Goal: Find specific page/section: Find specific page/section

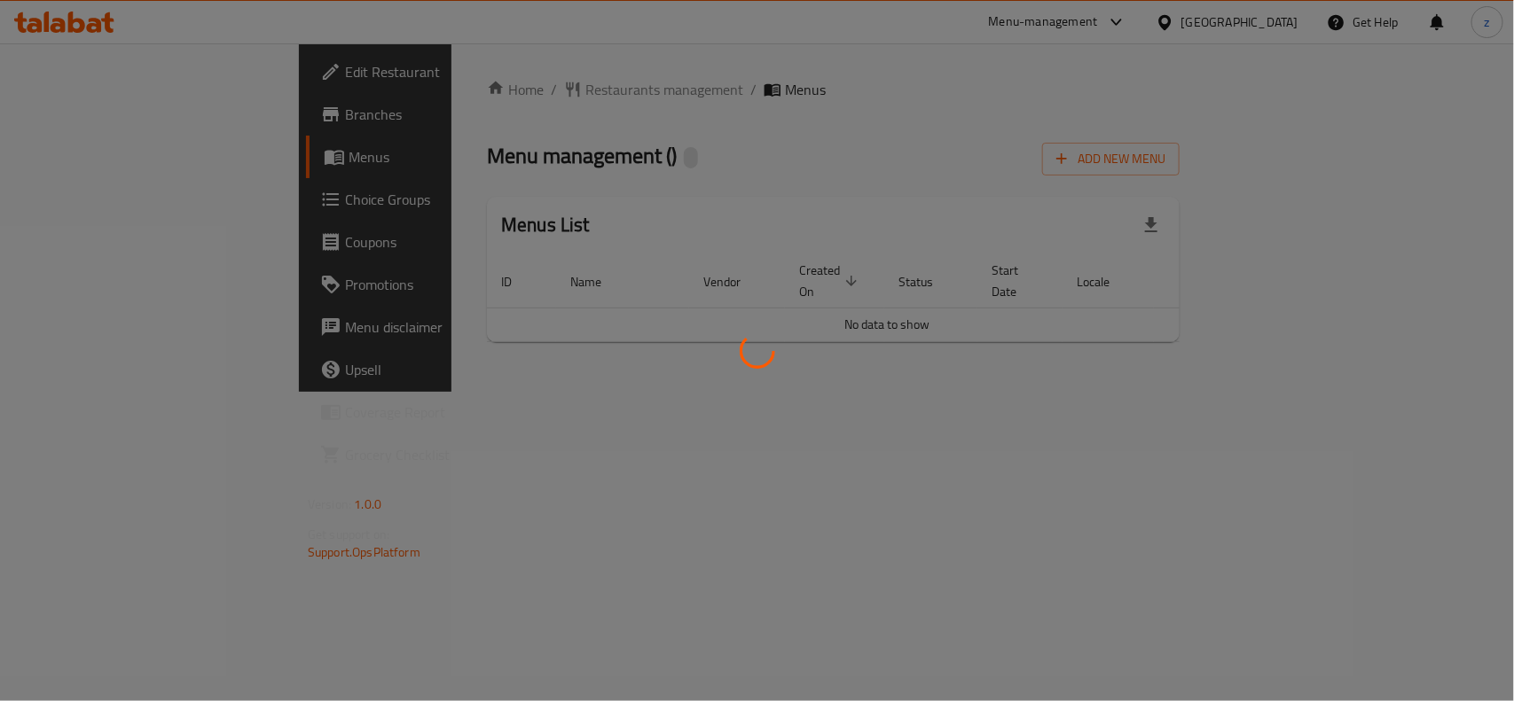
click at [471, 90] on div at bounding box center [757, 350] width 1514 height 701
click at [618, 434] on div at bounding box center [757, 350] width 1514 height 701
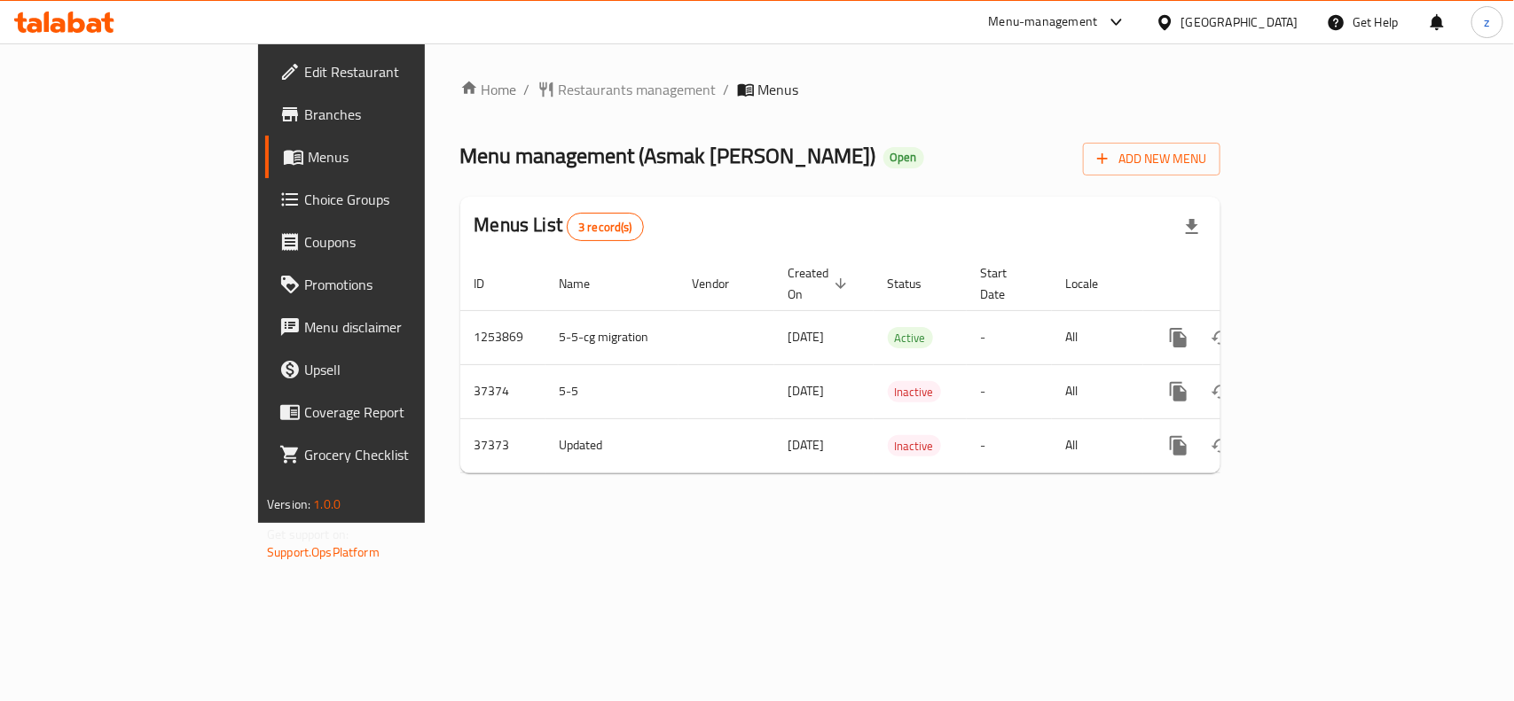
click at [559, 93] on span "Restaurants management" at bounding box center [638, 89] width 158 height 21
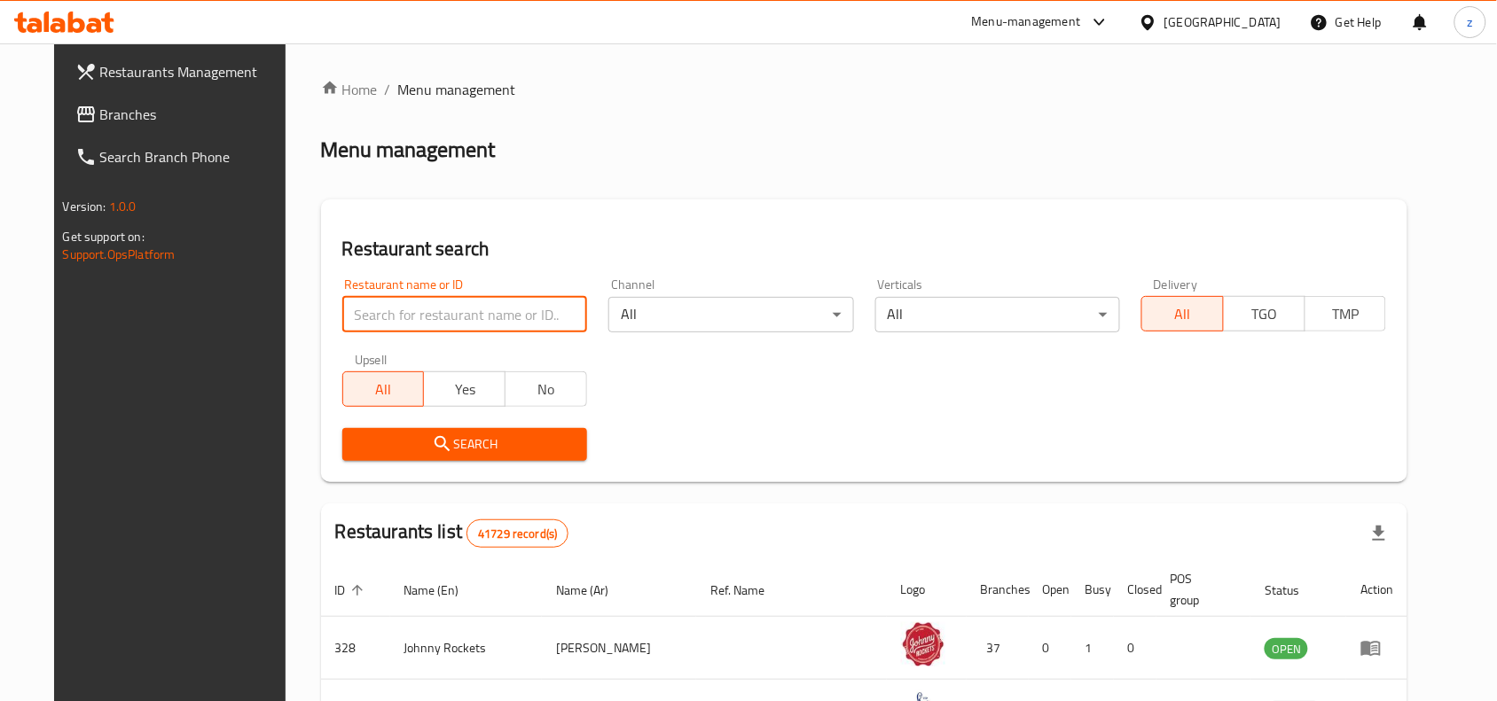
click at [422, 319] on input "search" at bounding box center [464, 314] width 245 height 35
paste input "18019"
type input "18019"
click button "Search" at bounding box center [464, 444] width 245 height 33
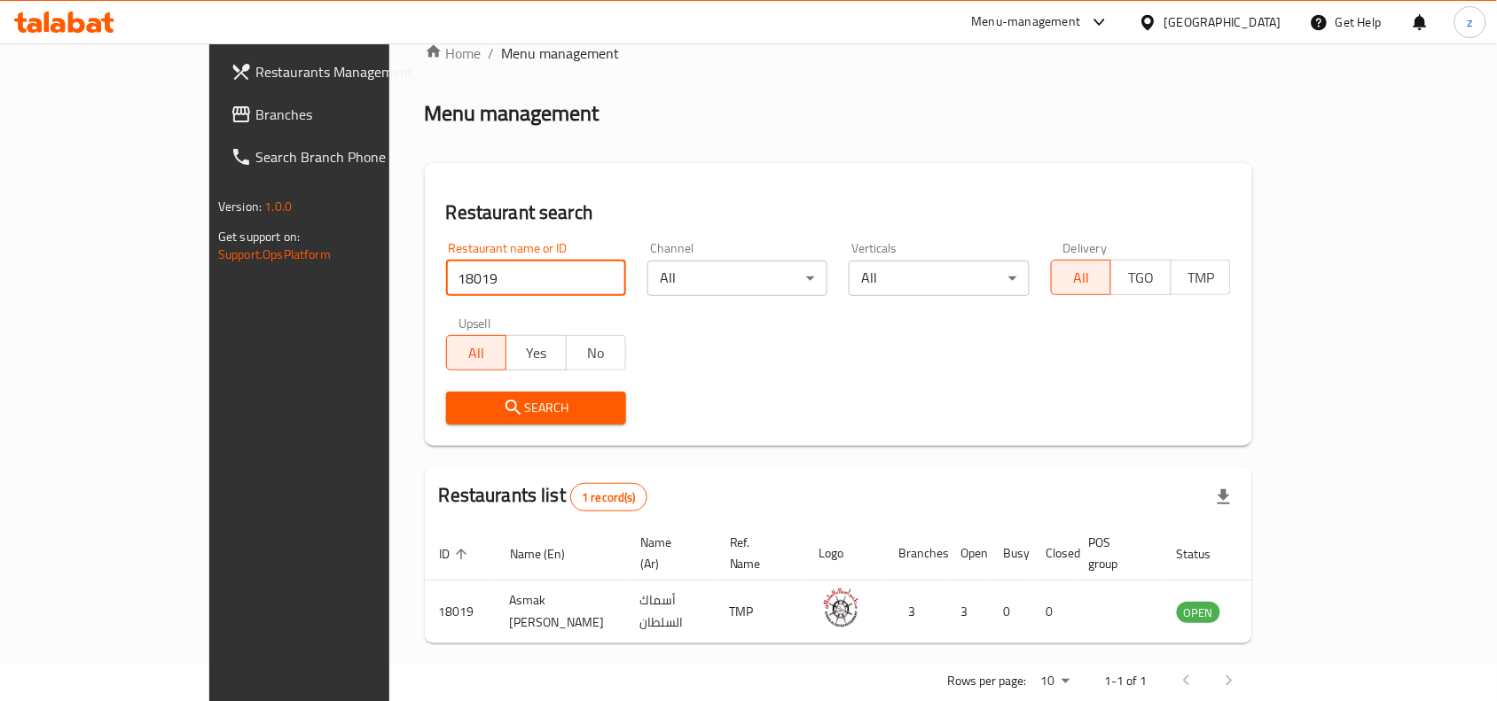
scroll to position [55, 0]
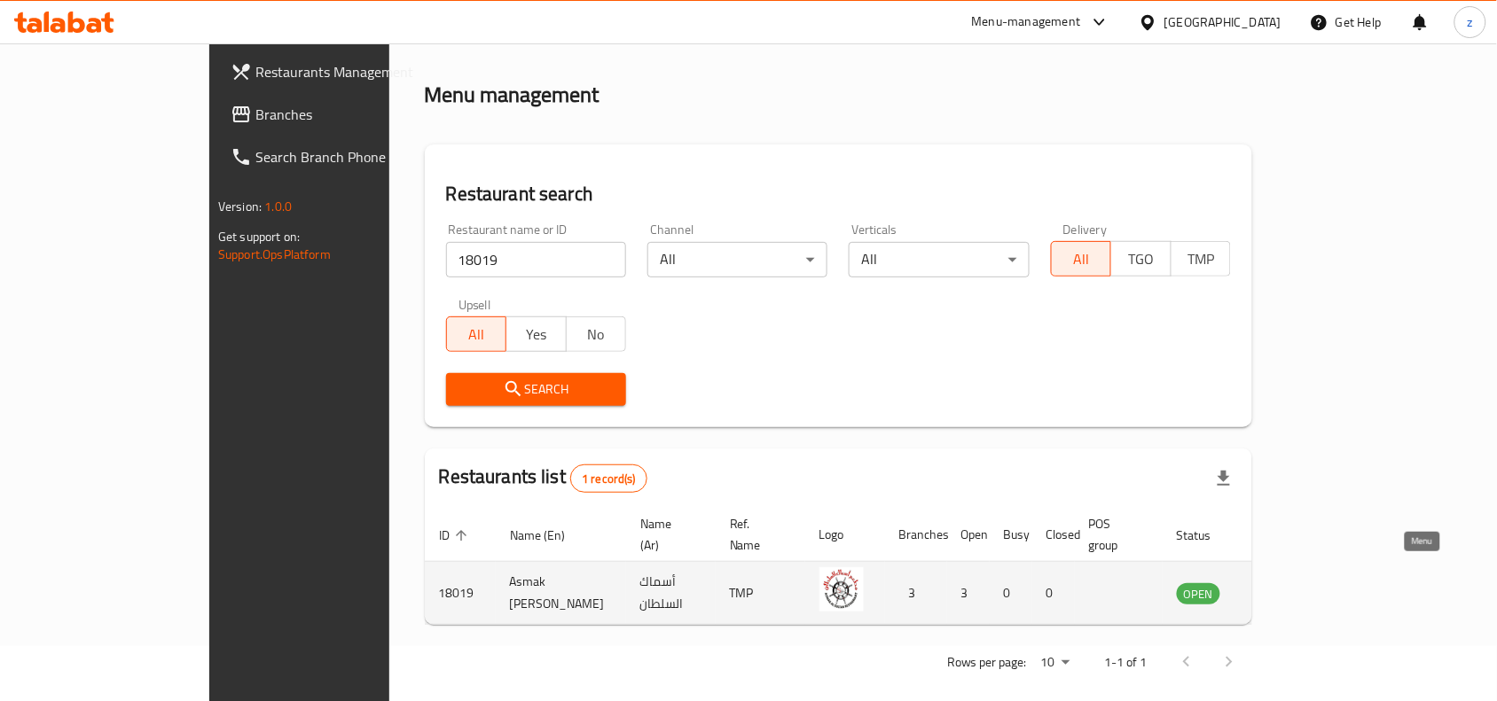
click at [1291, 583] on icon "enhanced table" at bounding box center [1280, 593] width 21 height 21
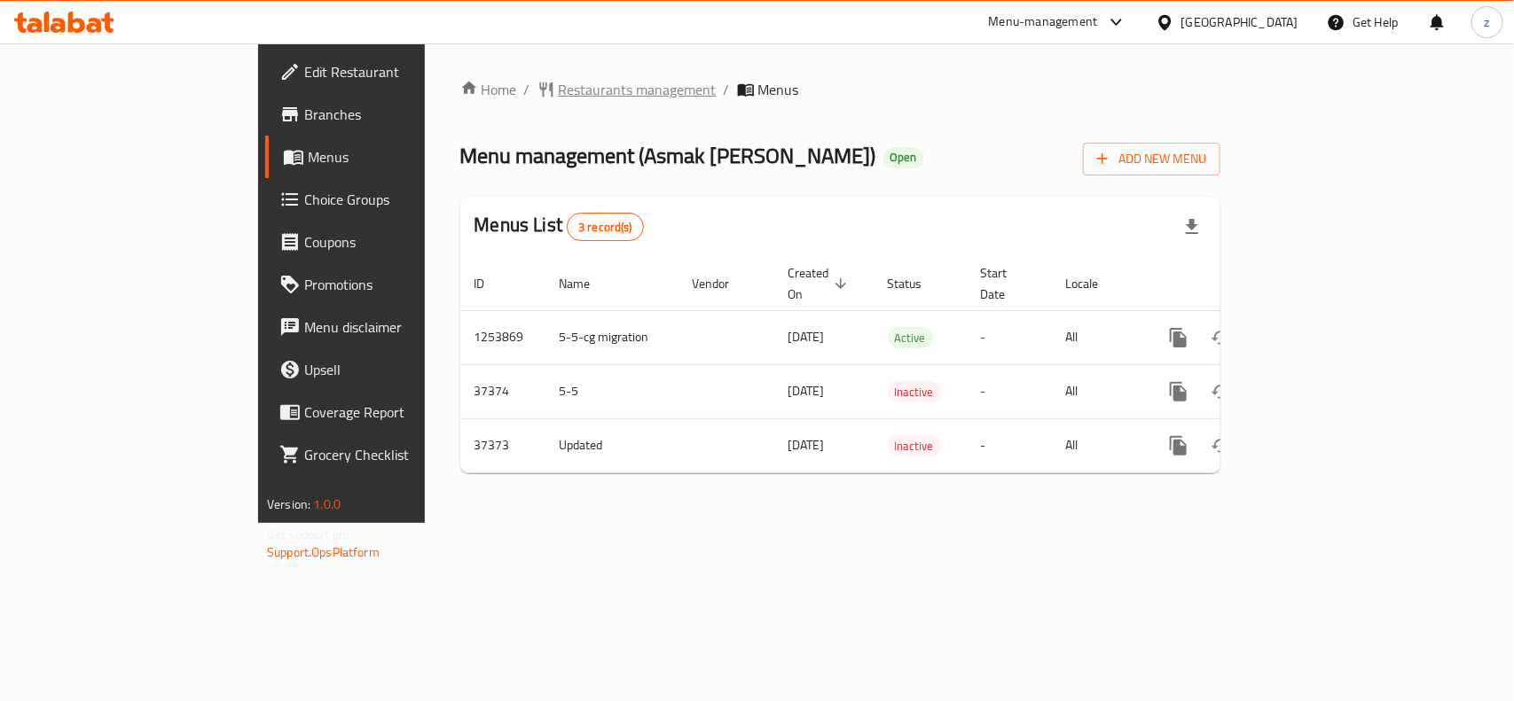
click at [559, 90] on span "Restaurants management" at bounding box center [638, 89] width 158 height 21
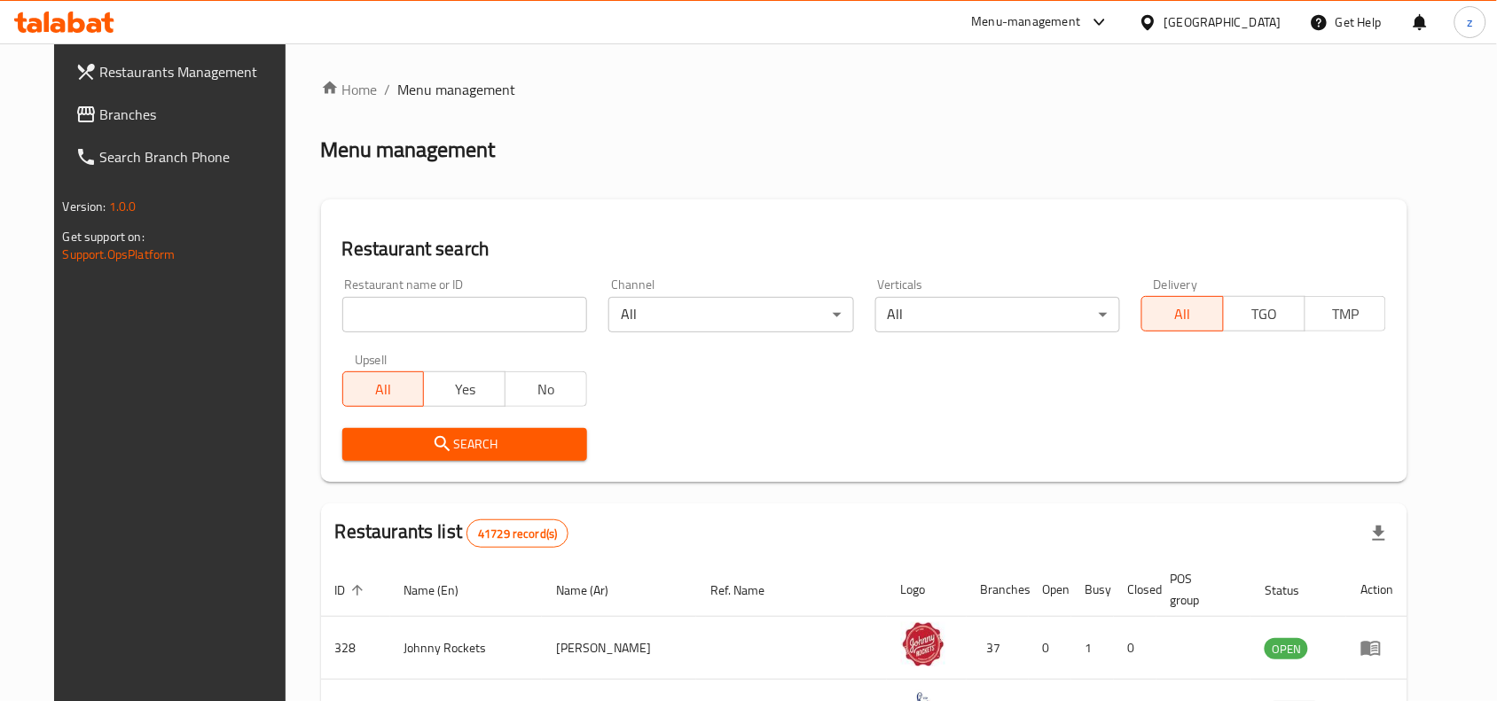
click at [164, 113] on span "Branches" at bounding box center [195, 114] width 190 height 21
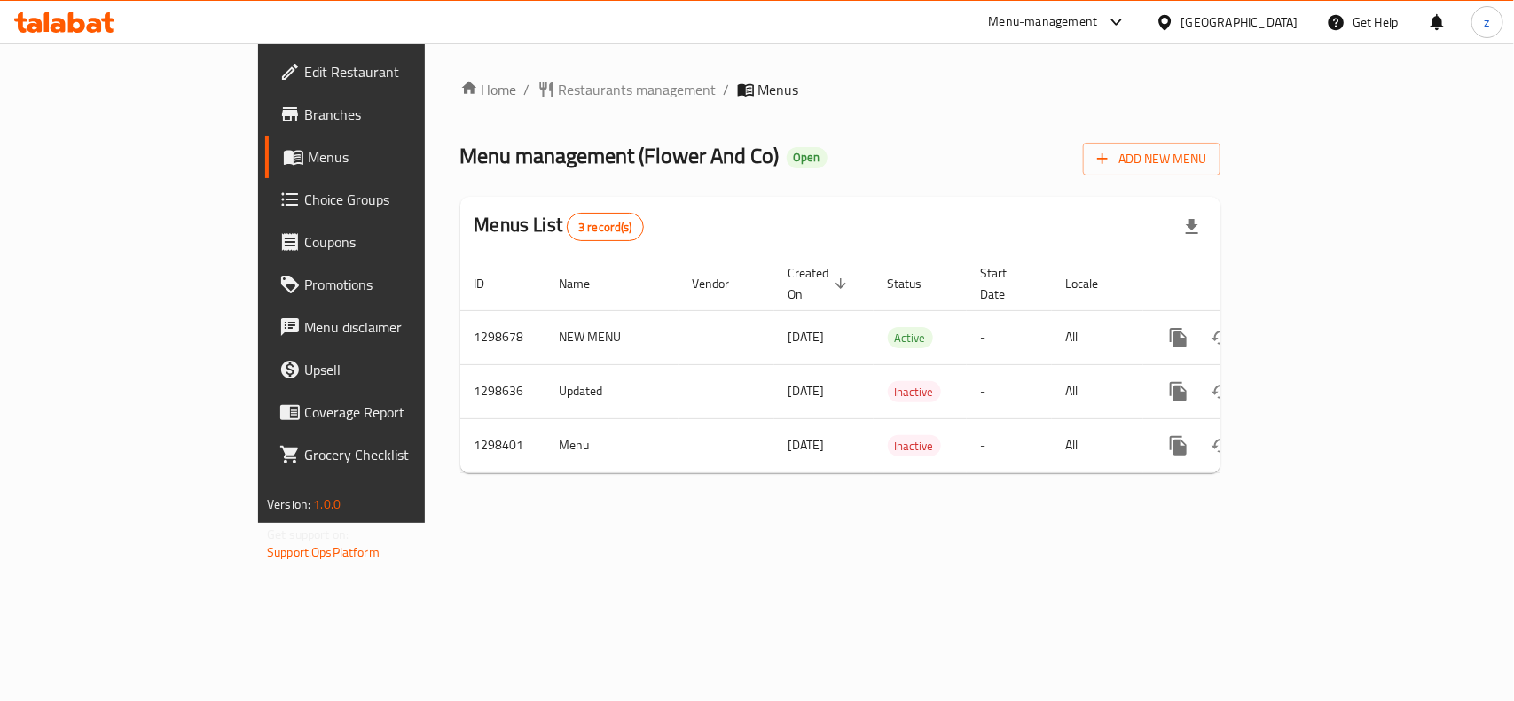
click at [896, 191] on div "Home / Restaurants management / Menus Menu management ( Flower And Co ) Open Ad…" at bounding box center [840, 283] width 760 height 409
click at [460, 102] on div "Home / Restaurants management / Menus Menu management ( Flower And Co ) Open Ad…" at bounding box center [840, 283] width 760 height 409
click at [559, 87] on span "Restaurants management" at bounding box center [638, 89] width 158 height 21
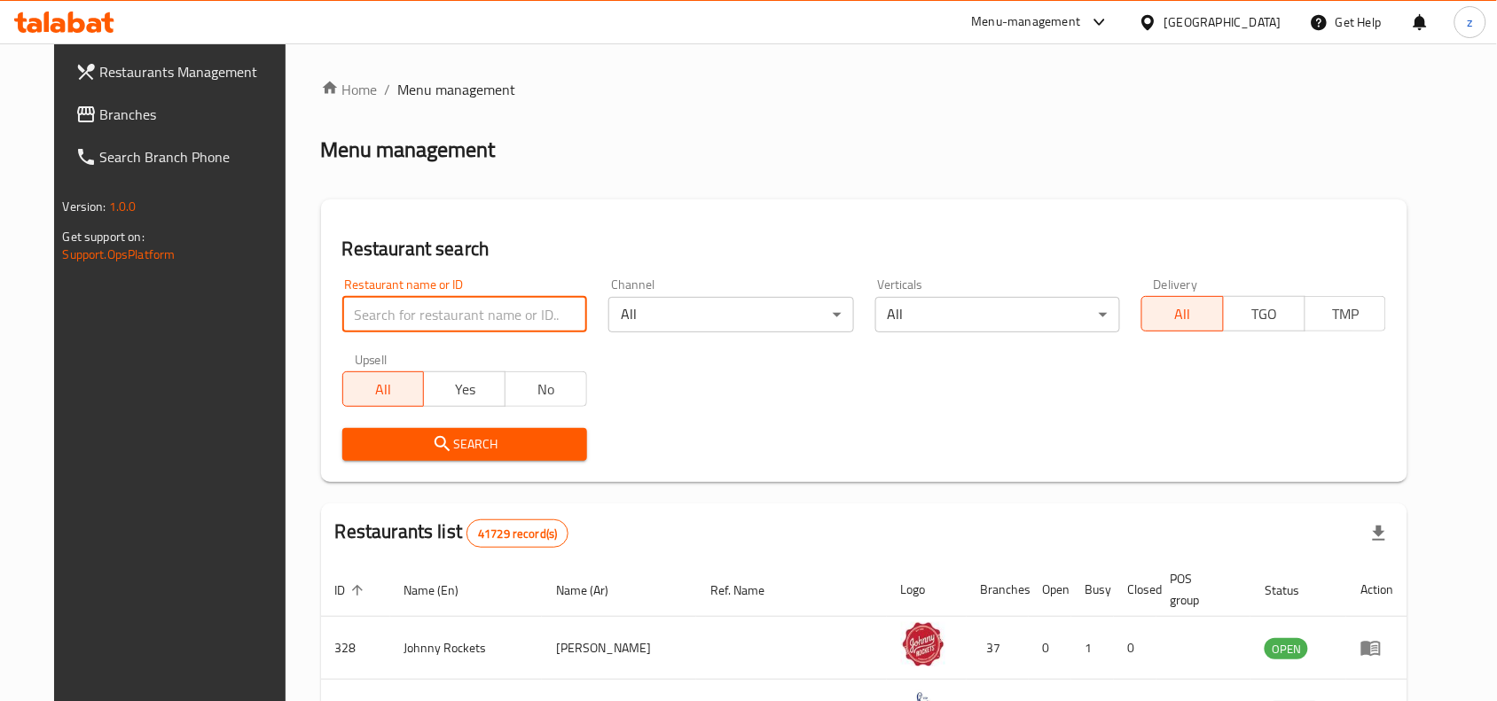
click at [435, 304] on input "search" at bounding box center [464, 314] width 245 height 35
paste input "700904"
type input "700904"
click button "Search" at bounding box center [464, 444] width 245 height 33
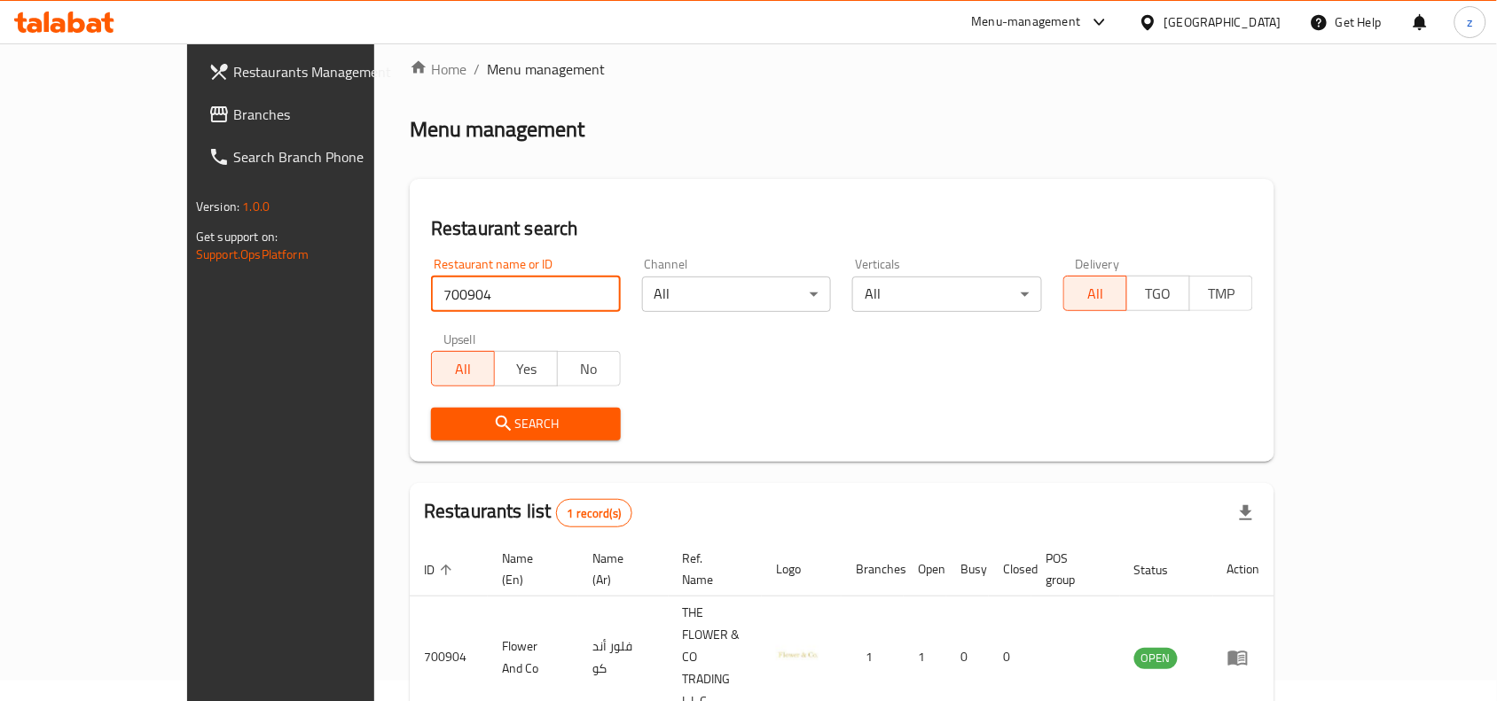
scroll to position [55, 0]
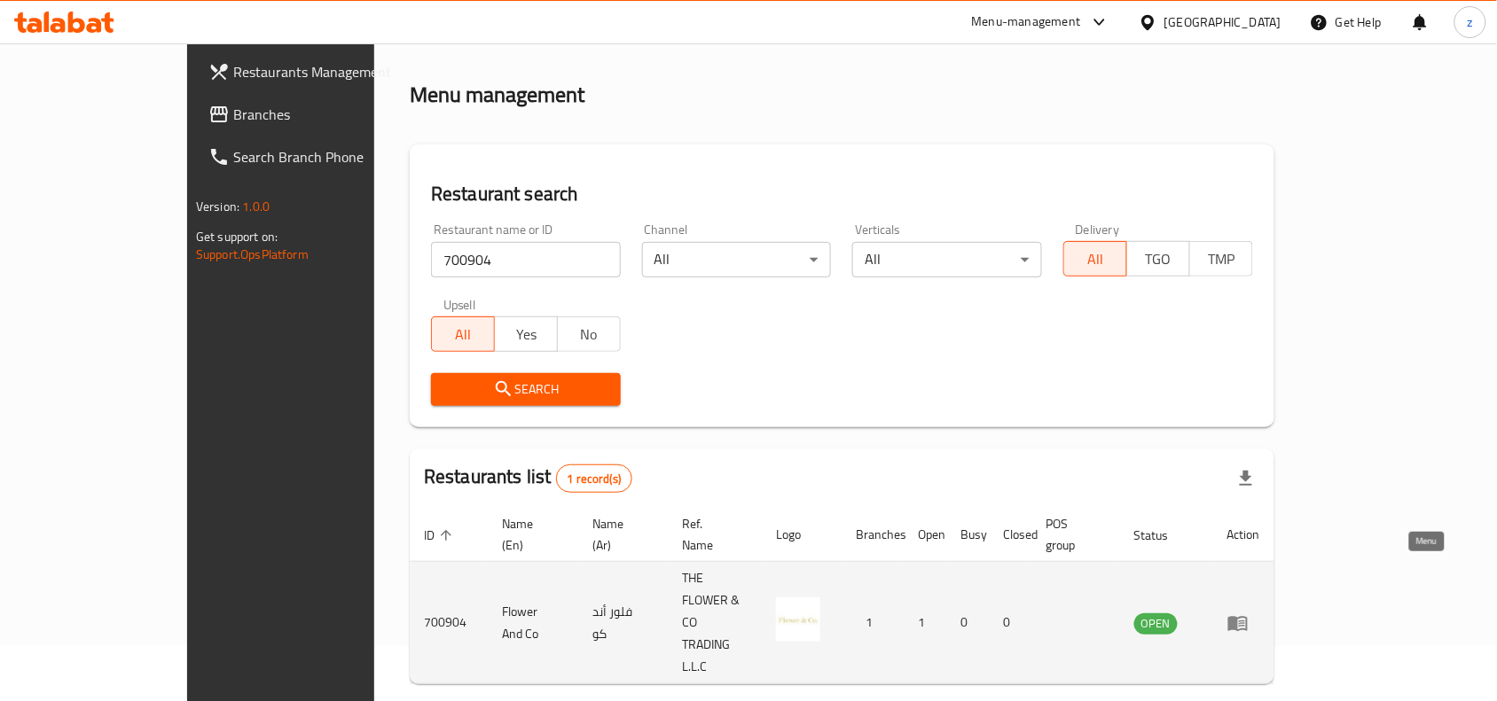
click at [1248, 613] on icon "enhanced table" at bounding box center [1237, 623] width 21 height 21
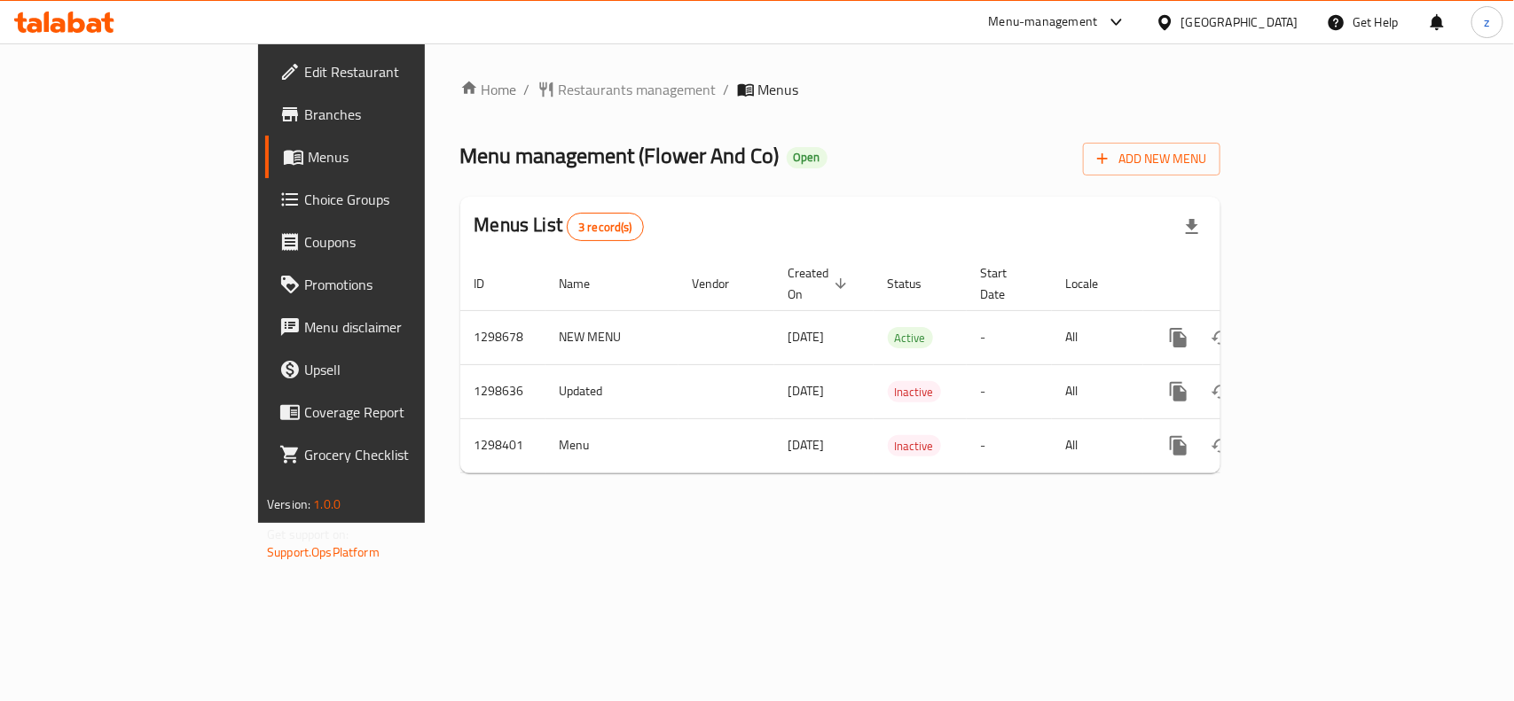
click at [794, 121] on div "Home / Restaurants management / Menus Menu management ( Flower And Co ) Open Ad…" at bounding box center [840, 283] width 760 height 409
click at [906, 82] on ol "Home / Restaurants management / Menus" at bounding box center [840, 89] width 760 height 21
drag, startPoint x: 471, startPoint y: 90, endPoint x: 436, endPoint y: 127, distance: 50.8
click at [559, 90] on span "Restaurants management" at bounding box center [638, 89] width 158 height 21
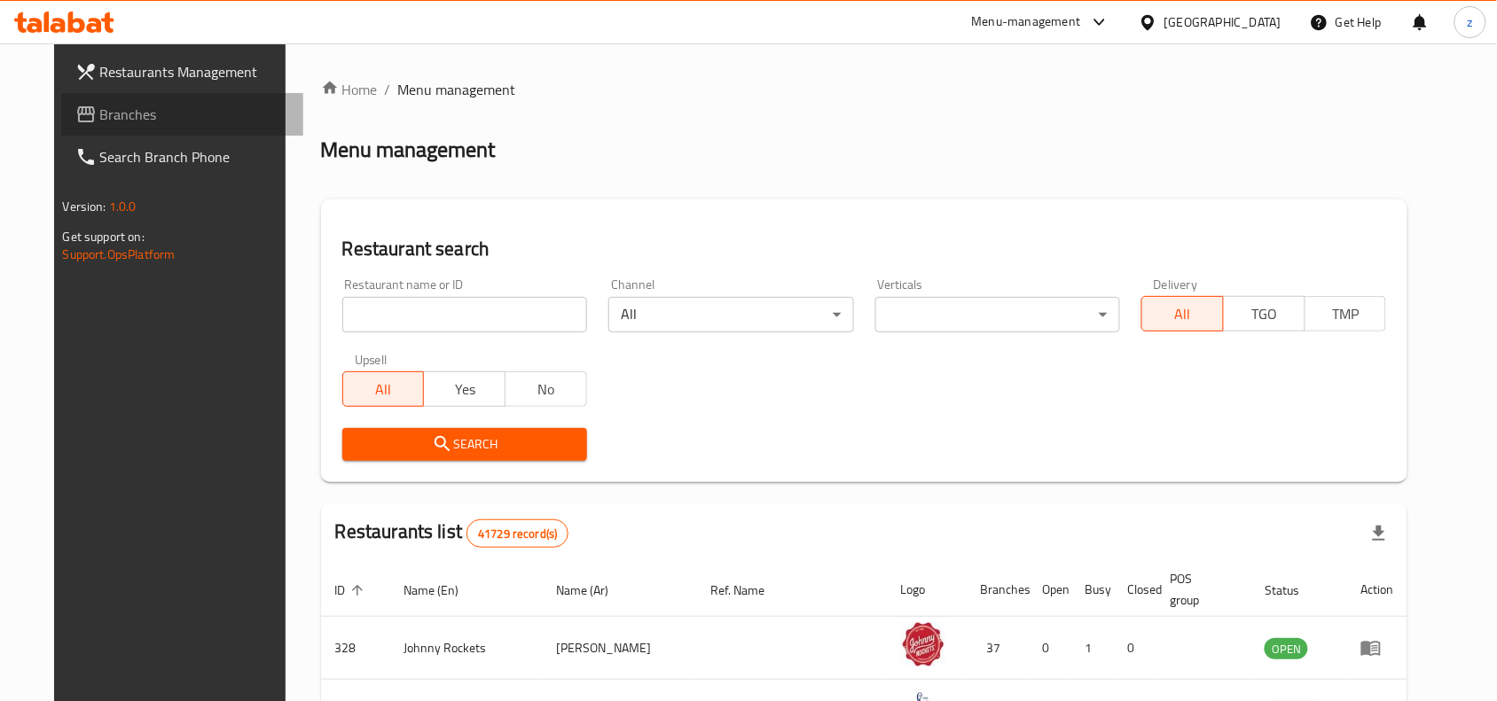
click at [105, 102] on link "Branches" at bounding box center [182, 114] width 243 height 43
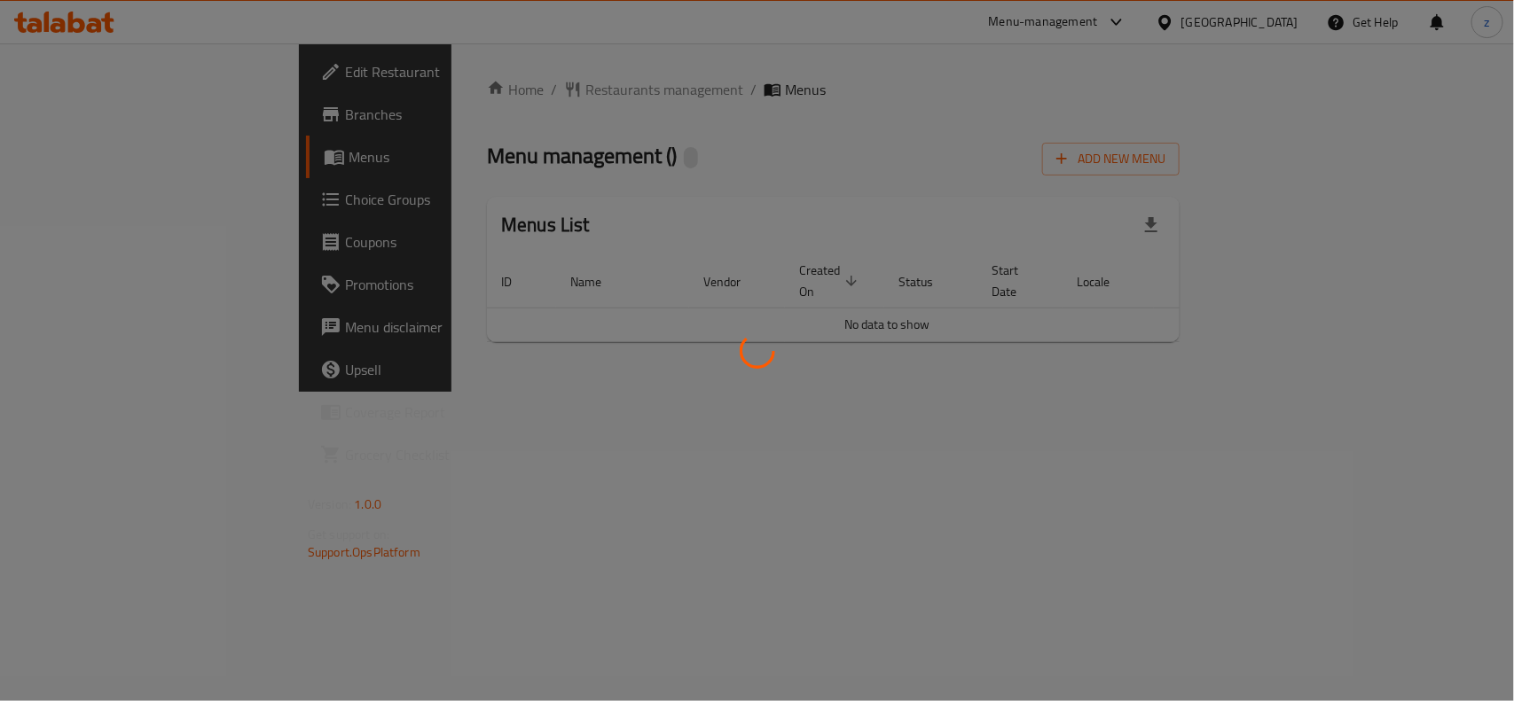
click at [473, 85] on div at bounding box center [757, 350] width 1514 height 701
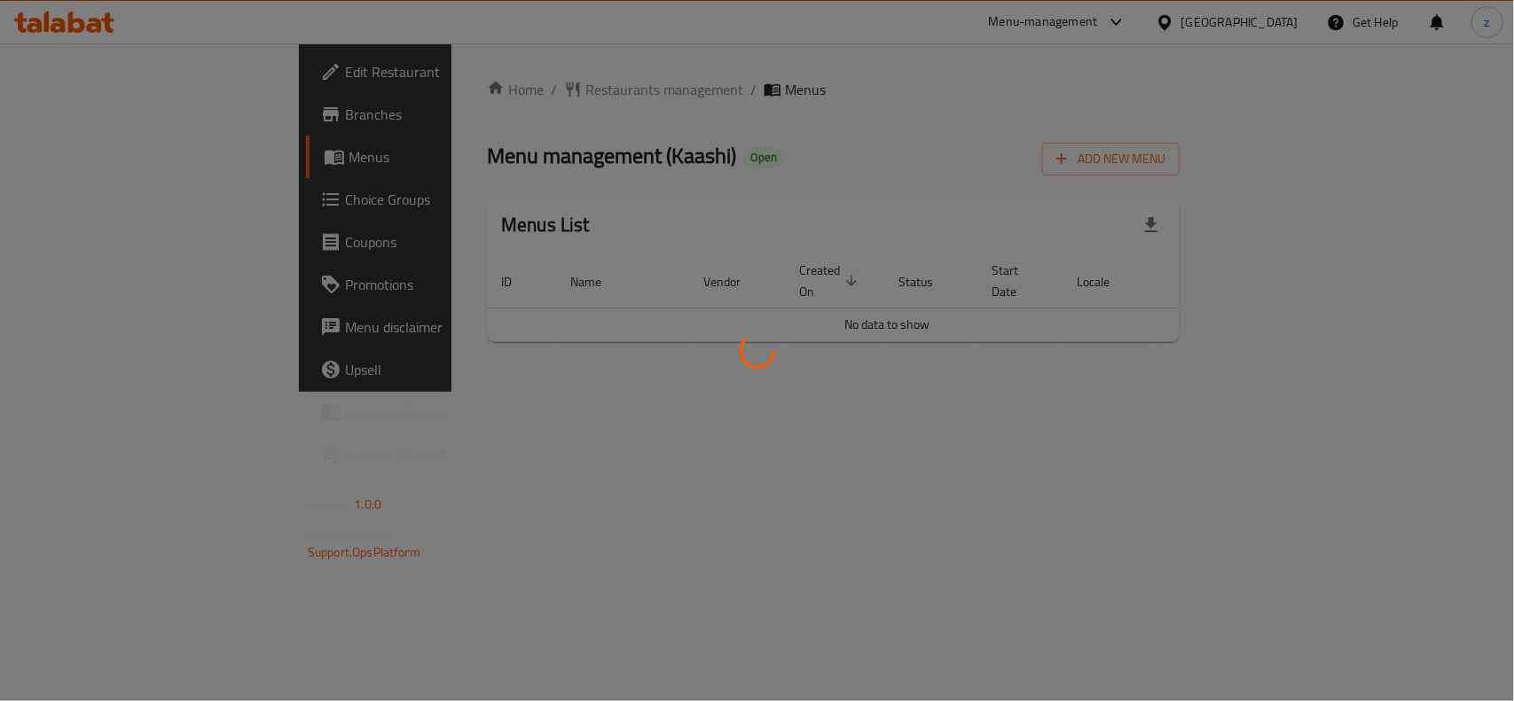
click at [473, 85] on div at bounding box center [757, 350] width 1514 height 701
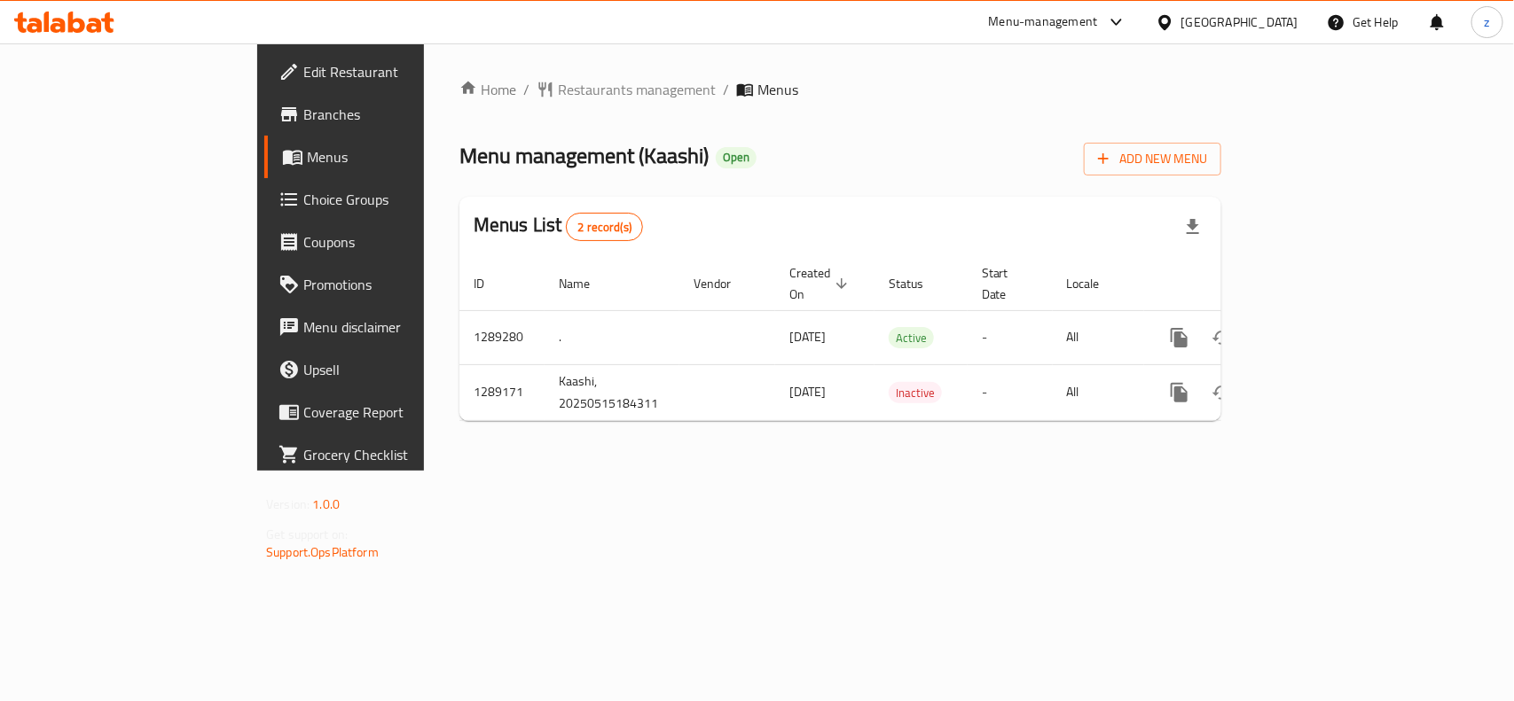
click at [558, 87] on span "Restaurants management" at bounding box center [637, 89] width 158 height 21
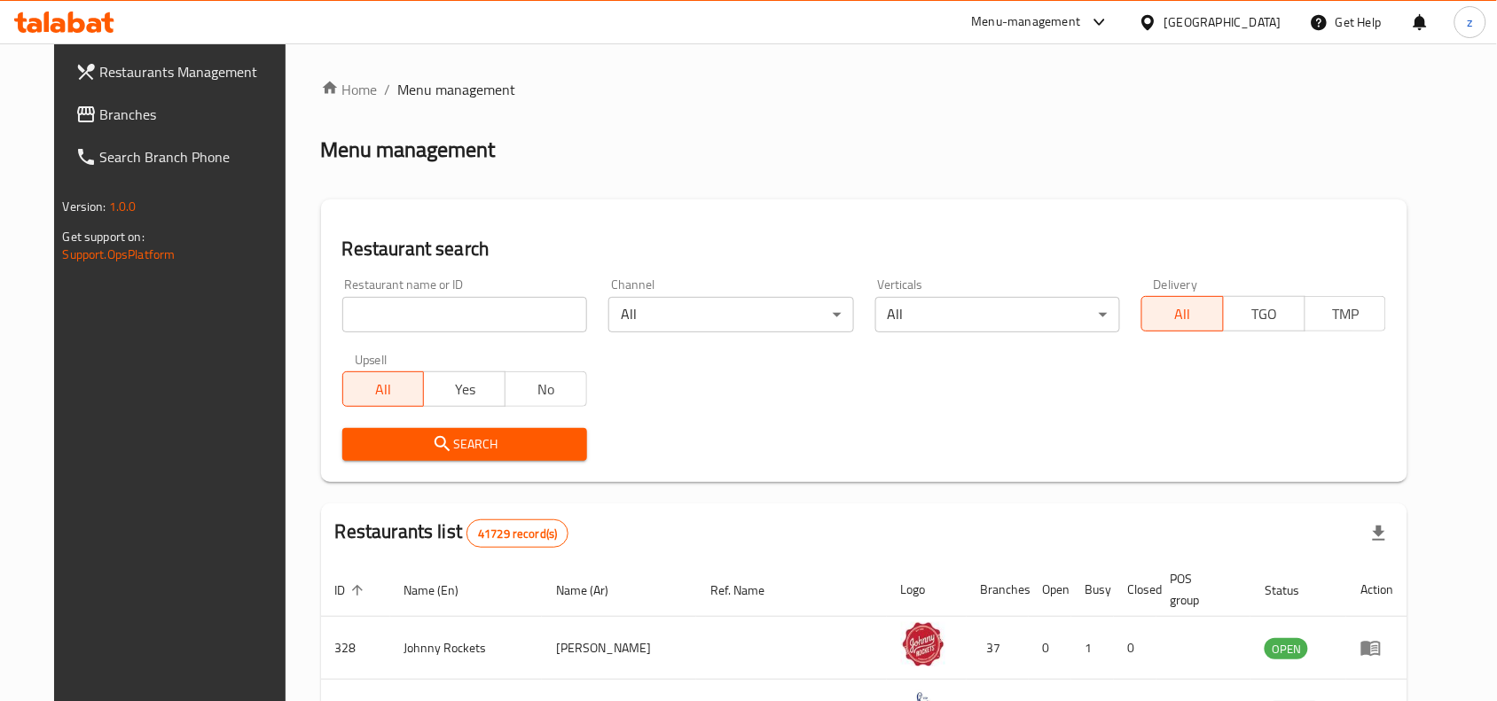
click at [412, 317] on input "search" at bounding box center [464, 314] width 245 height 35
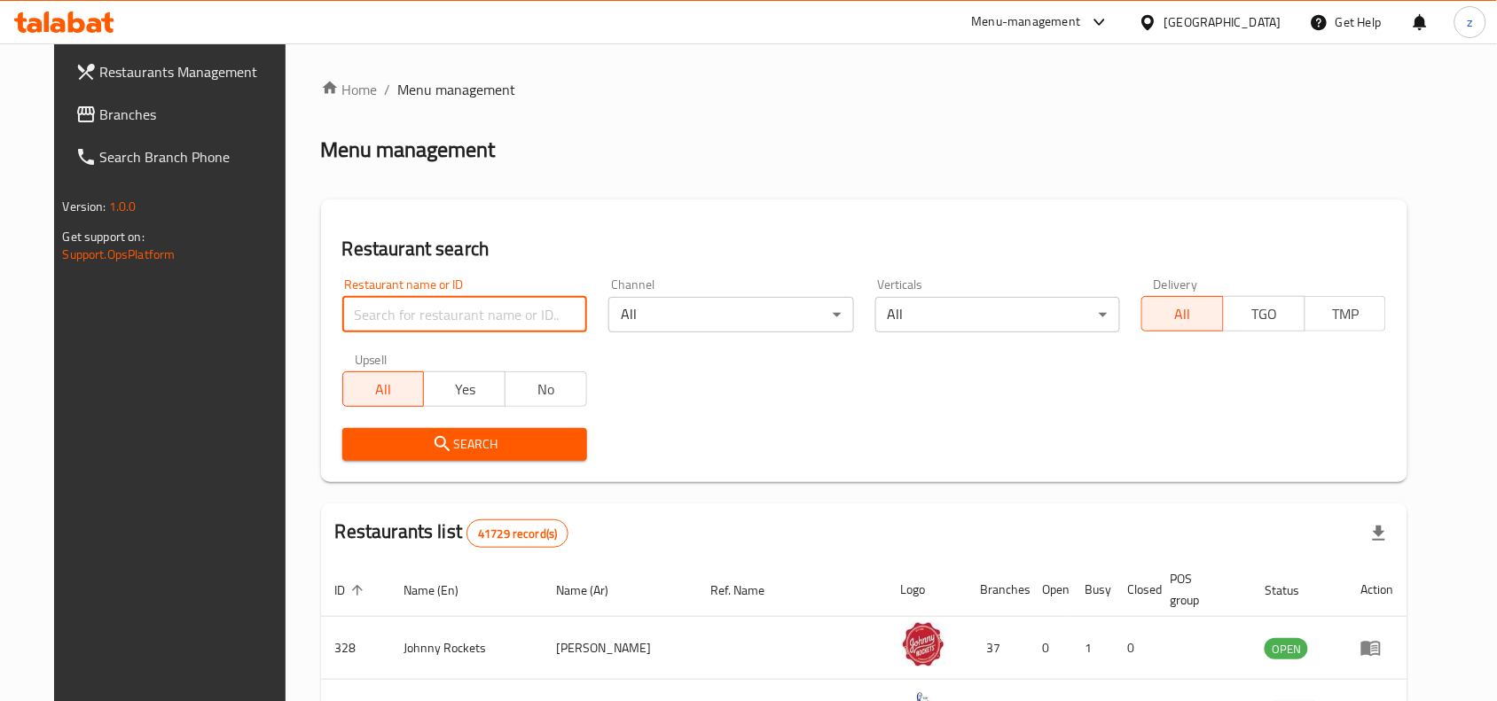
paste input "697580"
type input "697580"
click button "Search" at bounding box center [464, 444] width 245 height 33
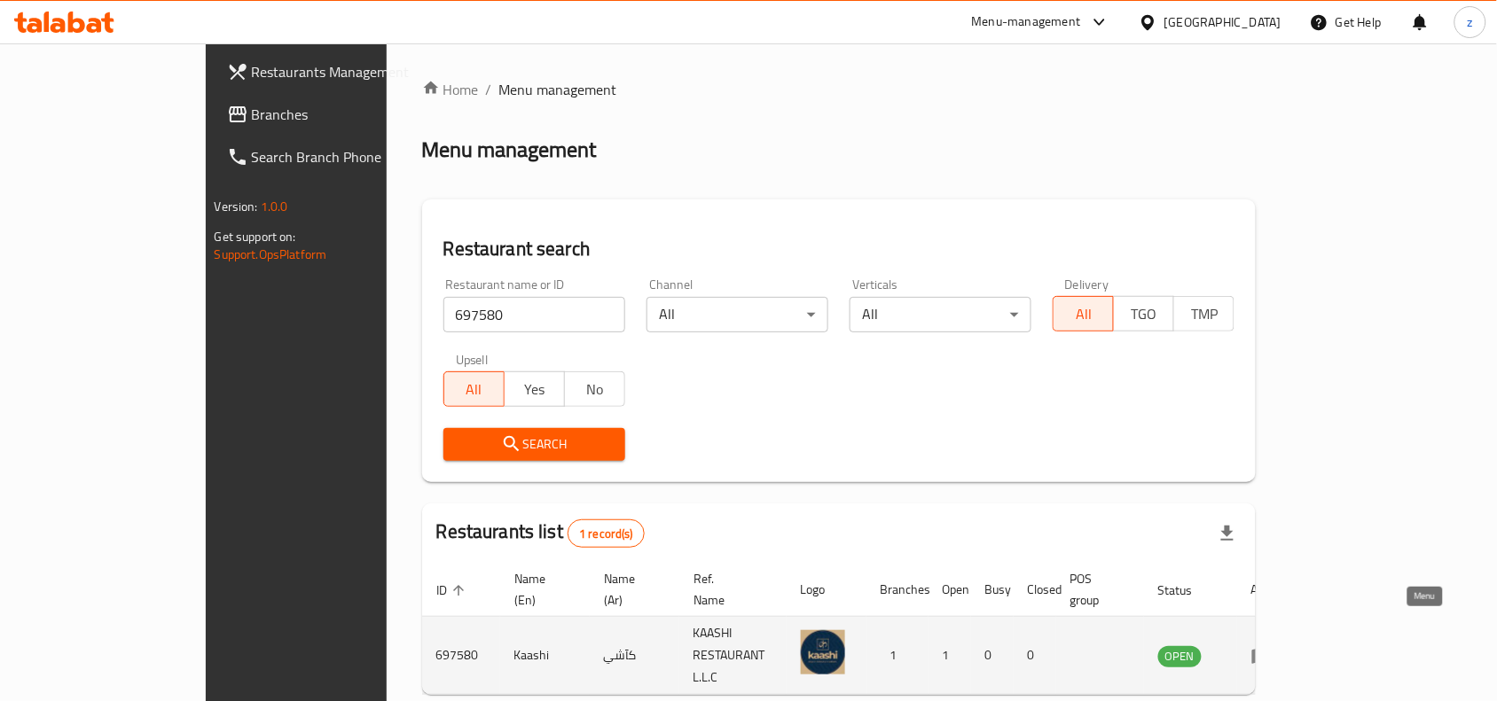
click at [1284, 645] on link "enhanced table" at bounding box center [1267, 655] width 33 height 21
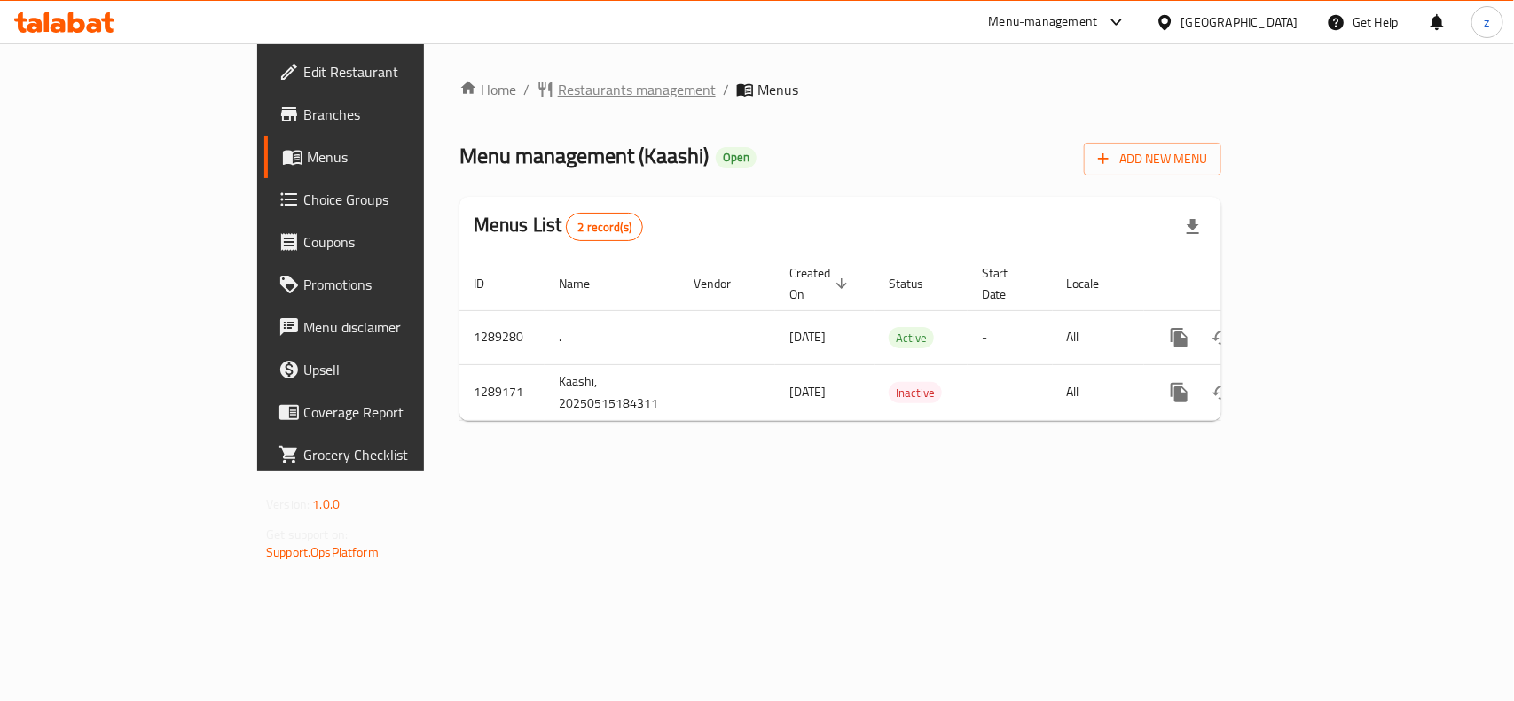
click at [558, 87] on span "Restaurants management" at bounding box center [637, 89] width 158 height 21
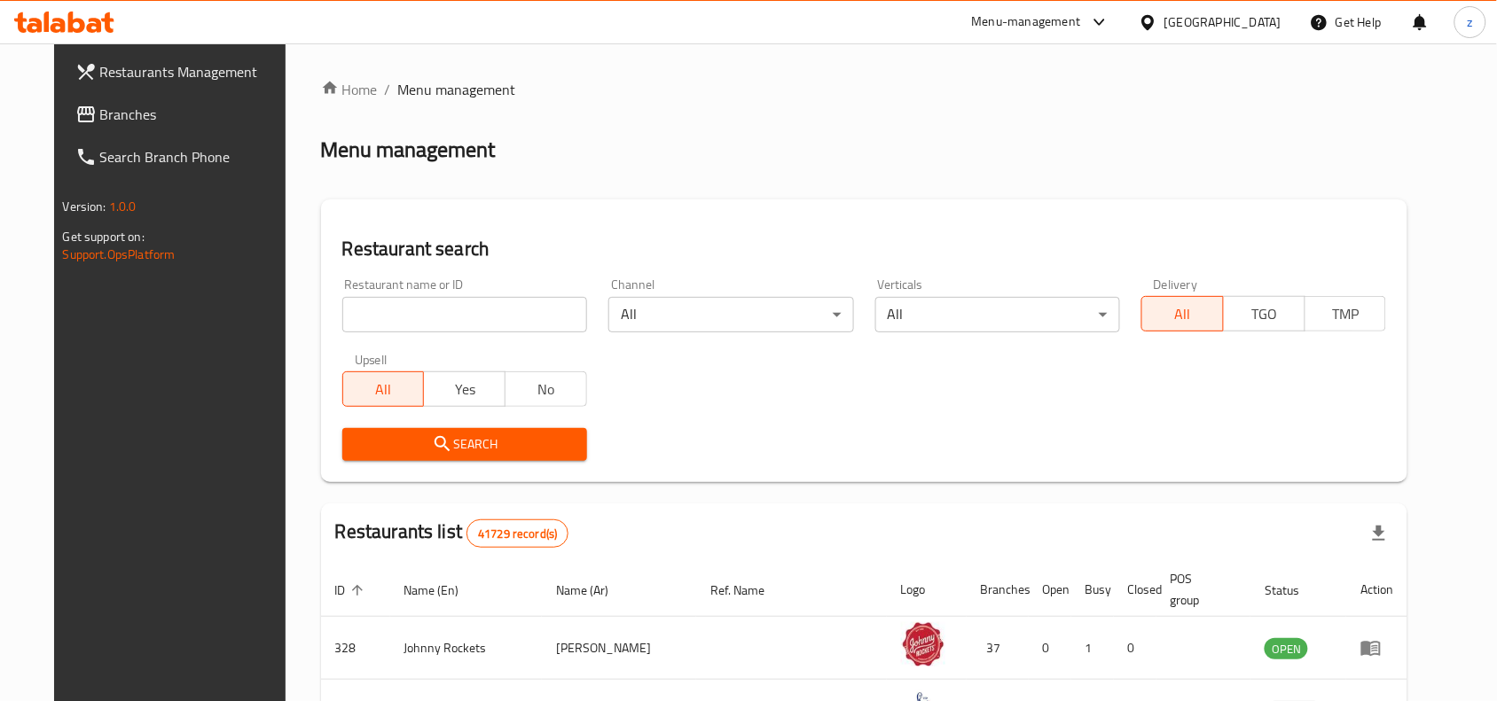
click at [100, 111] on span "Branches" at bounding box center [195, 114] width 190 height 21
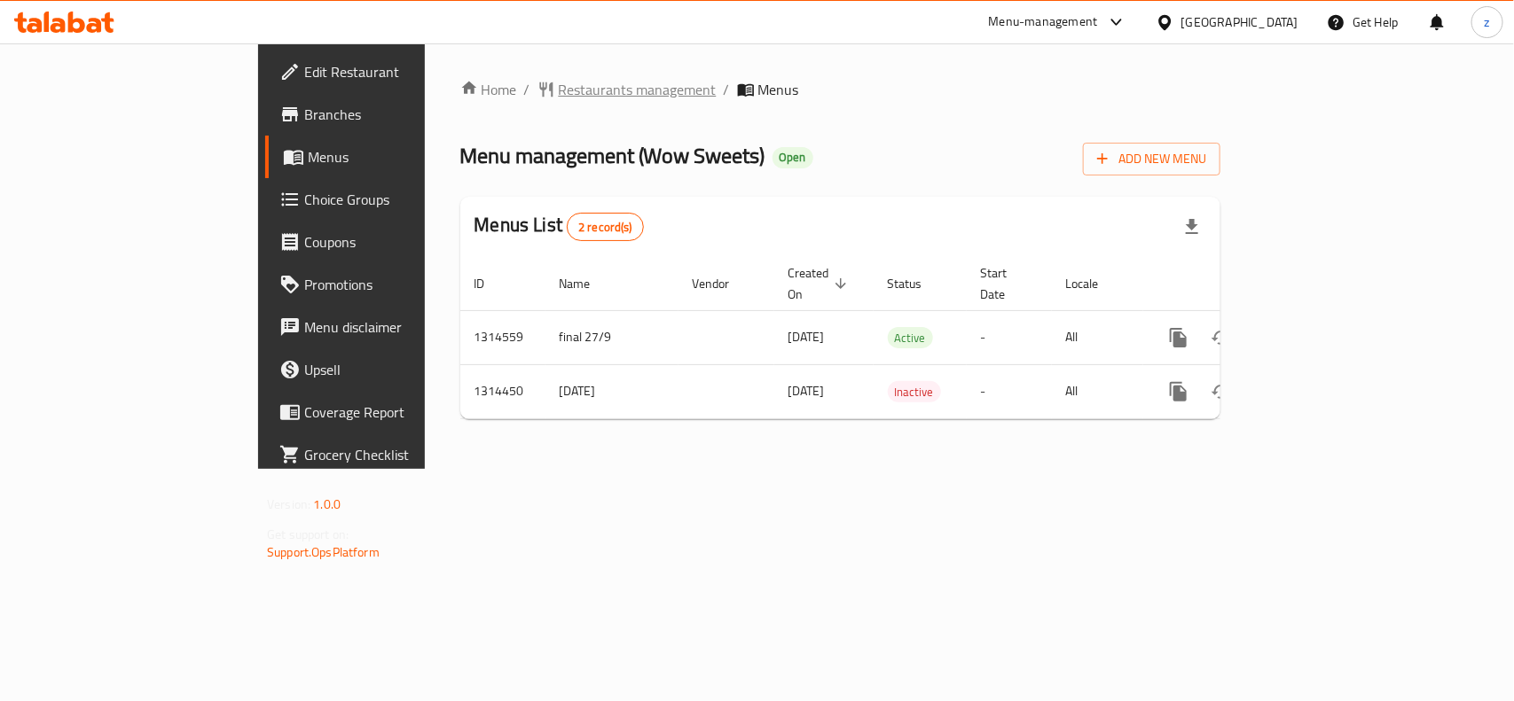
click at [559, 94] on span "Restaurants management" at bounding box center [638, 89] width 158 height 21
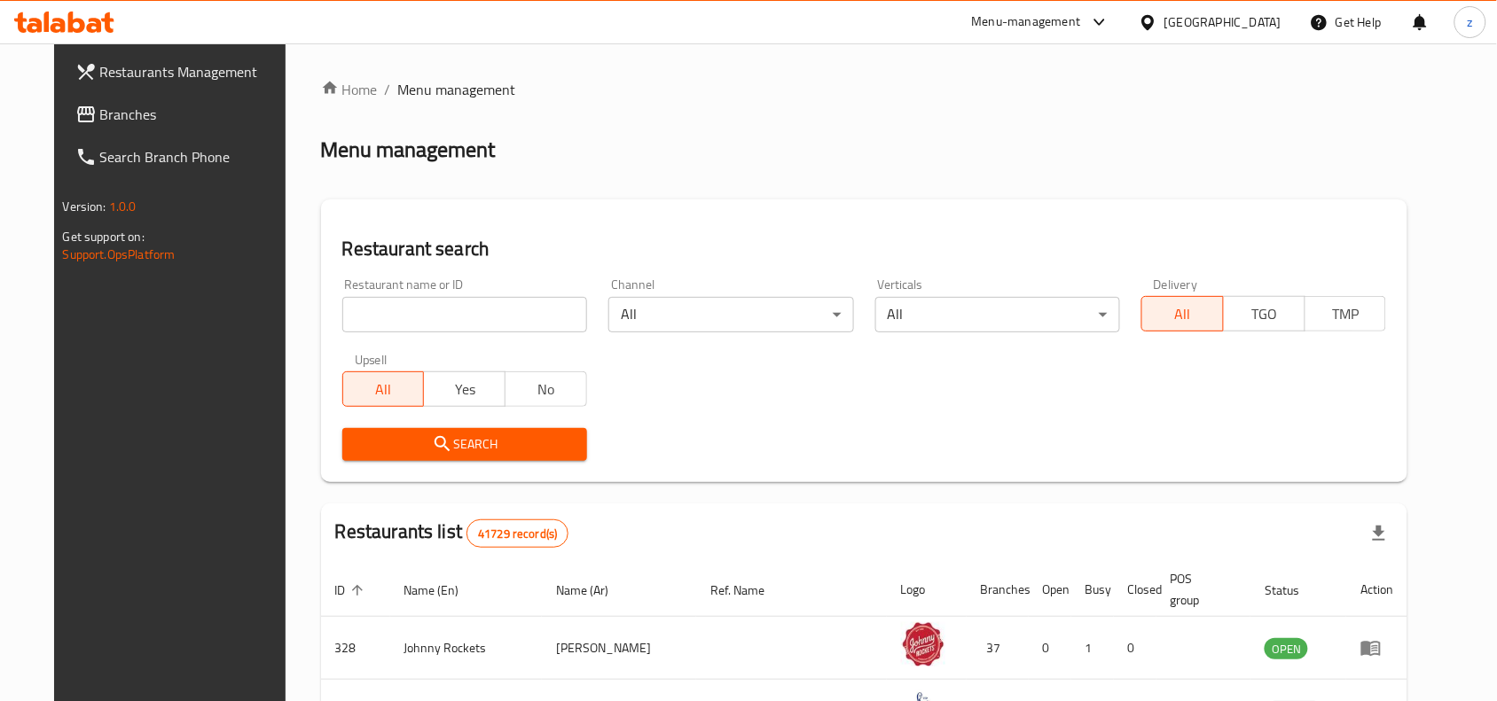
click at [417, 313] on input "search" at bounding box center [464, 314] width 245 height 35
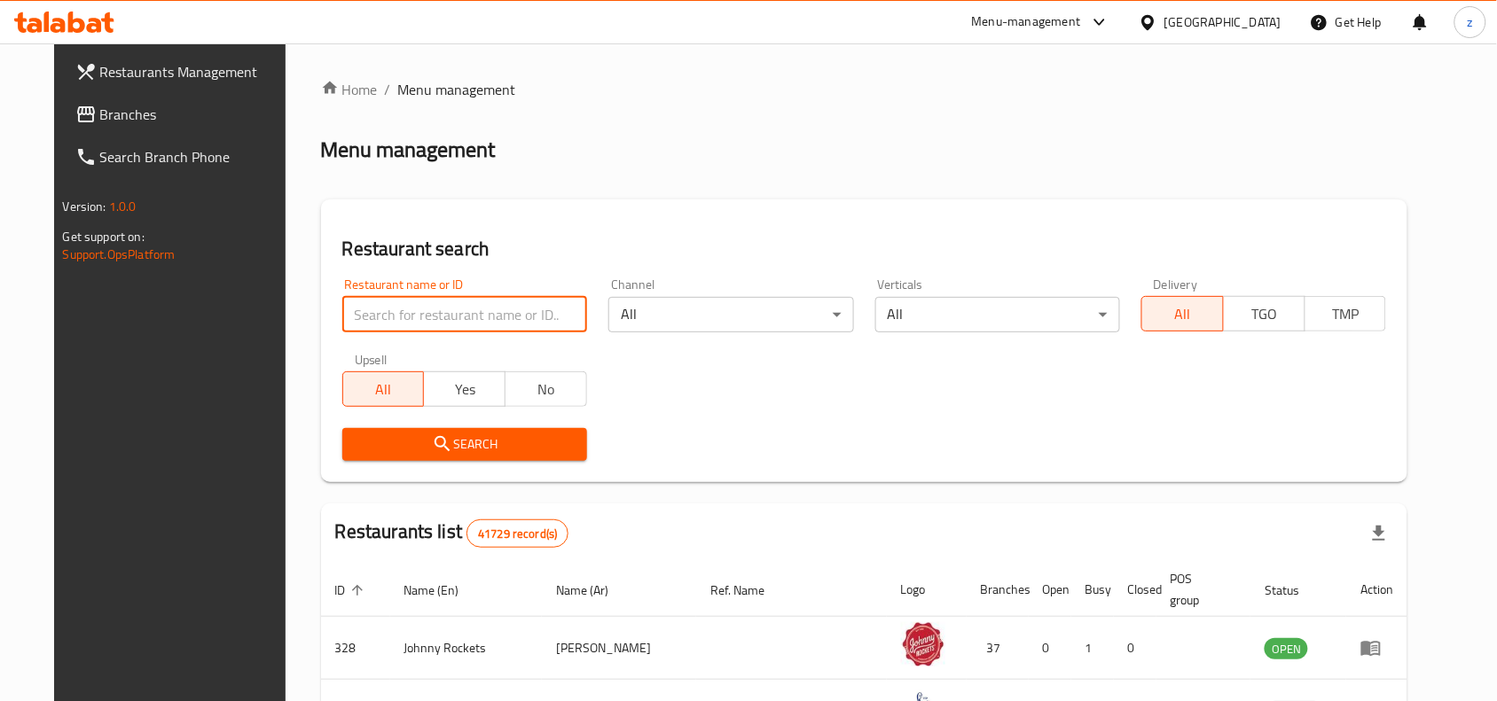
paste input "706948"
type input "706948"
click button "Search" at bounding box center [464, 444] width 245 height 33
